Goal: Information Seeking & Learning: Learn about a topic

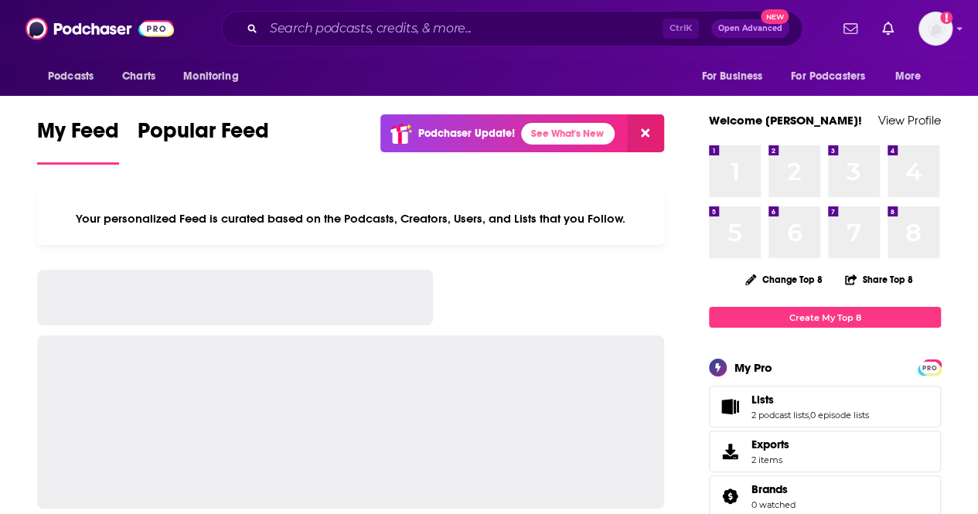
click at [461, 24] on input "Search podcasts, credits, & more..." at bounding box center [463, 28] width 399 height 25
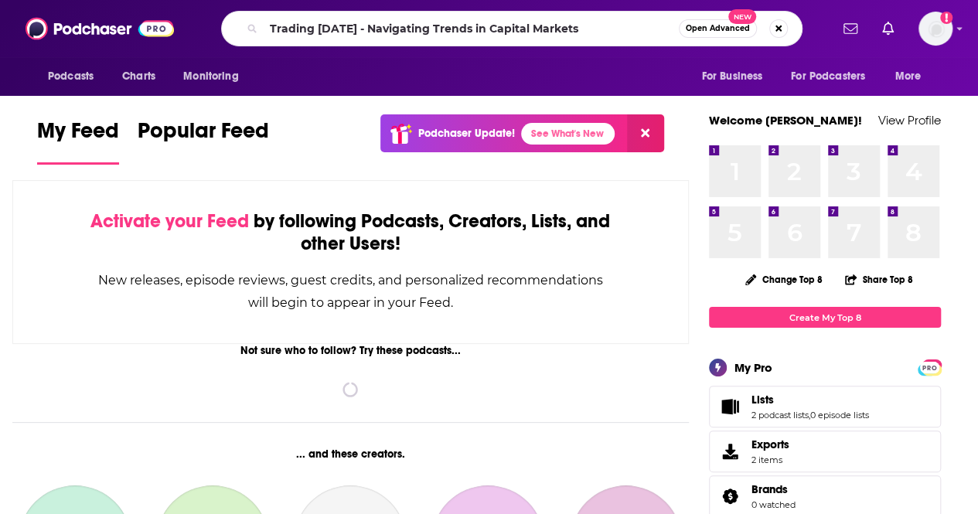
type input "Trading [DATE] - Navigating Trends in Capital Markets"
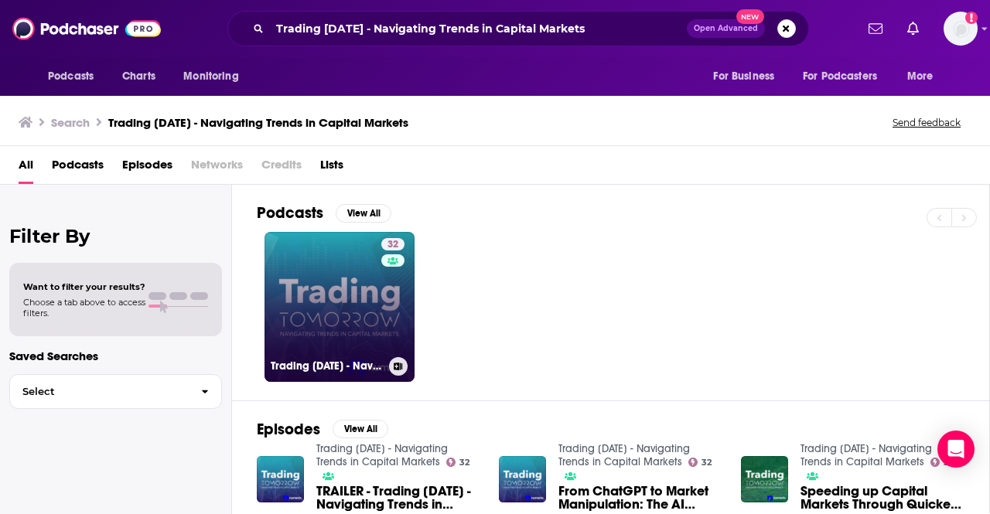
click at [340, 315] on link "32 Trading [DATE] - Navigating Trends in Capital Markets" at bounding box center [339, 307] width 150 height 150
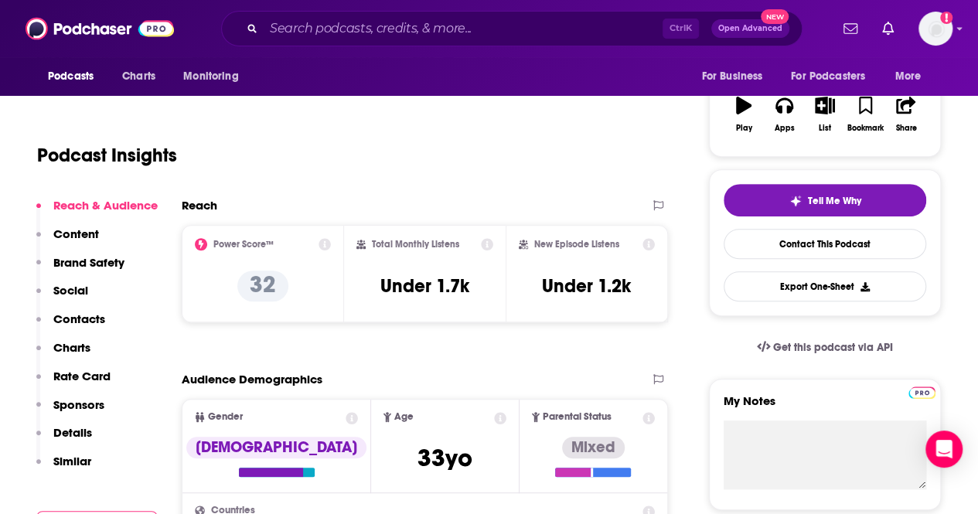
scroll to position [247, 0]
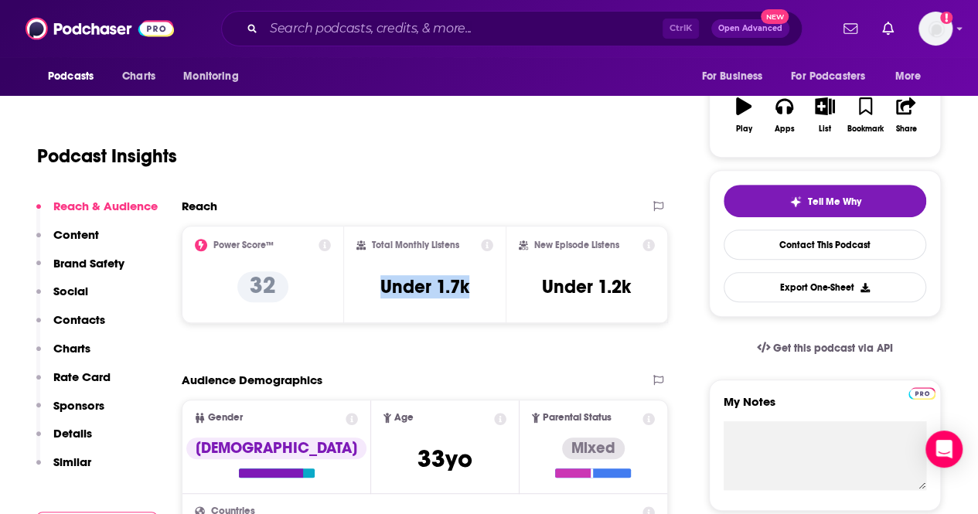
drag, startPoint x: 482, startPoint y: 290, endPoint x: 362, endPoint y: 294, distance: 119.9
click at [362, 294] on div "Total Monthly Listens Under 1.7k" at bounding box center [426, 274] width 138 height 71
copy h3 "Under 1.7k"
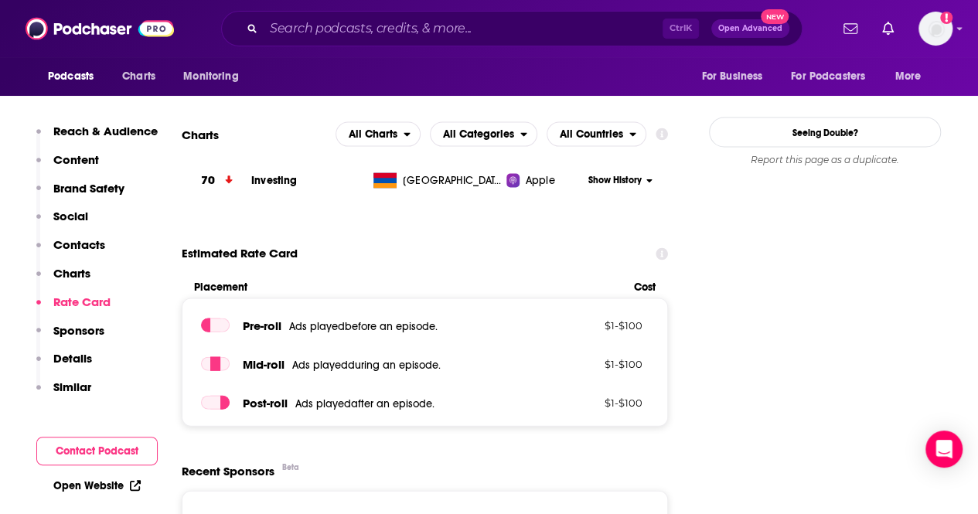
scroll to position [1563, 0]
